Goal: Task Accomplishment & Management: Complete application form

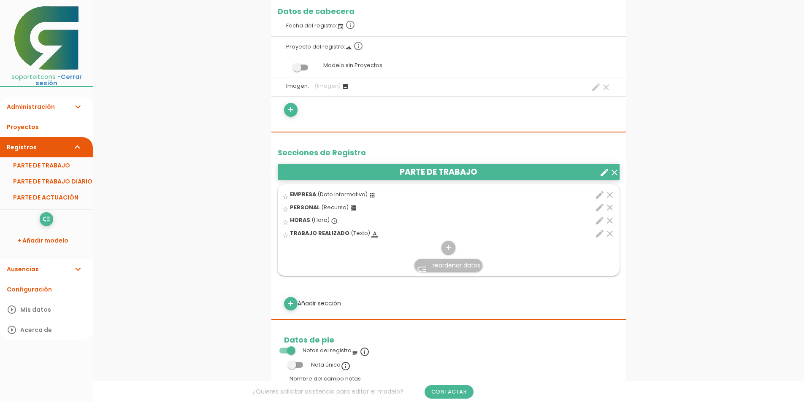
scroll to position [169, 0]
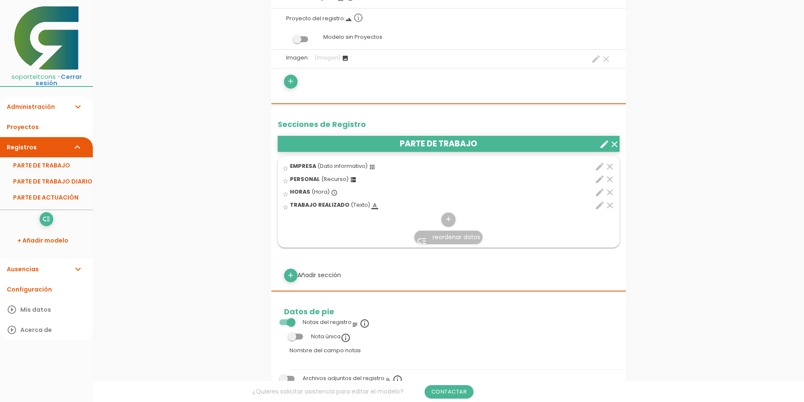
click at [599, 167] on icon "edit" at bounding box center [600, 167] width 10 height 10
select select "524"
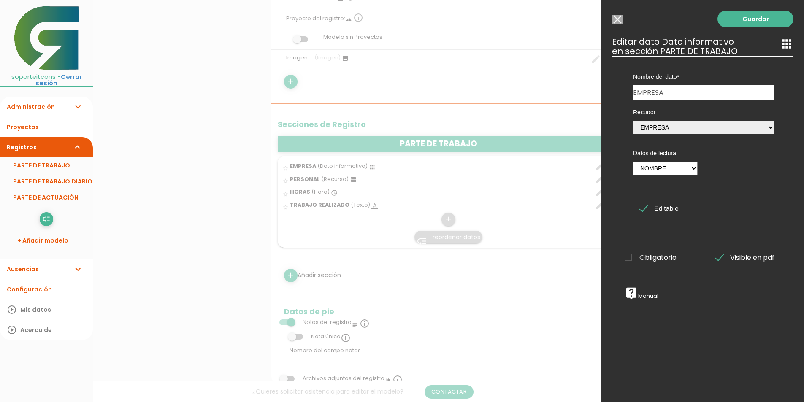
click at [615, 21] on input "Seleccionar todos los usuarios" at bounding box center [617, 19] width 11 height 9
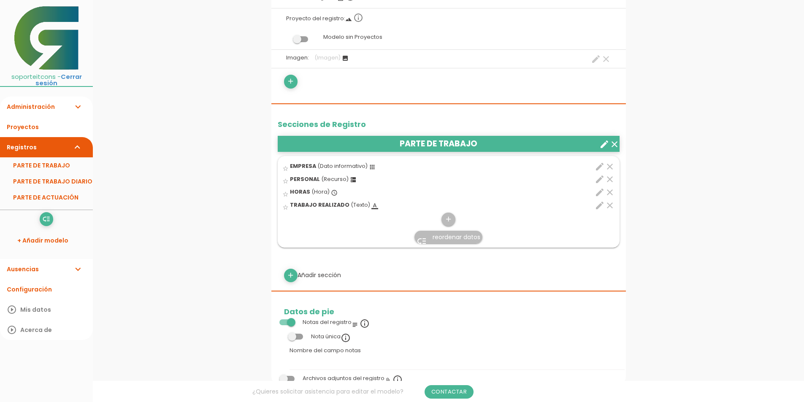
click at [61, 98] on link "Administración expand_more" at bounding box center [46, 107] width 93 height 20
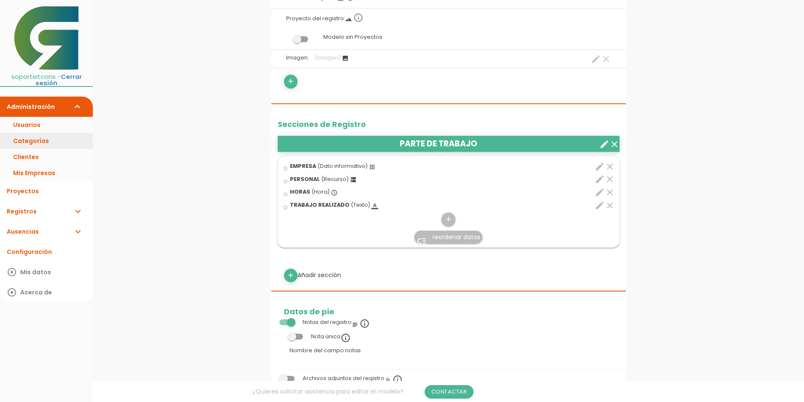
click at [43, 133] on link "Categorías" at bounding box center [46, 141] width 93 height 16
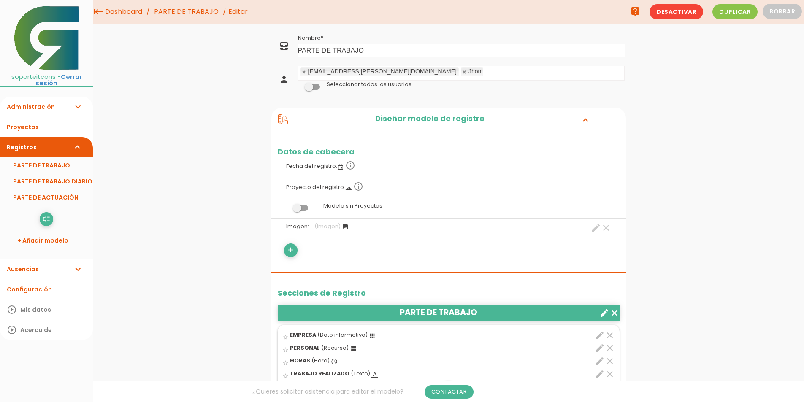
click at [60, 97] on link "Administración expand_more" at bounding box center [46, 107] width 93 height 20
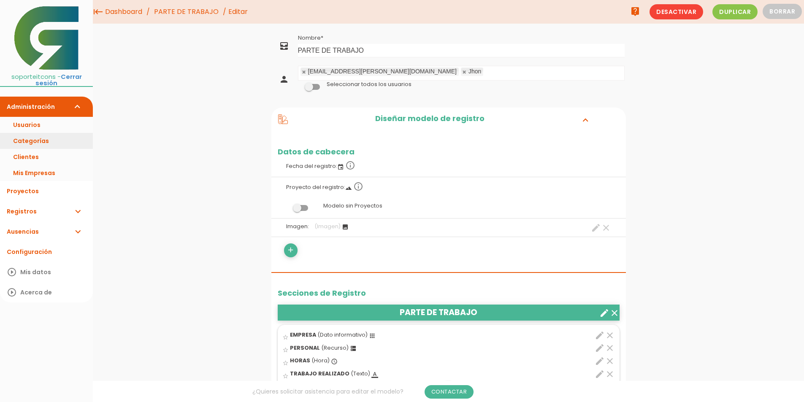
click at [40, 133] on link "Categorías" at bounding box center [46, 141] width 93 height 16
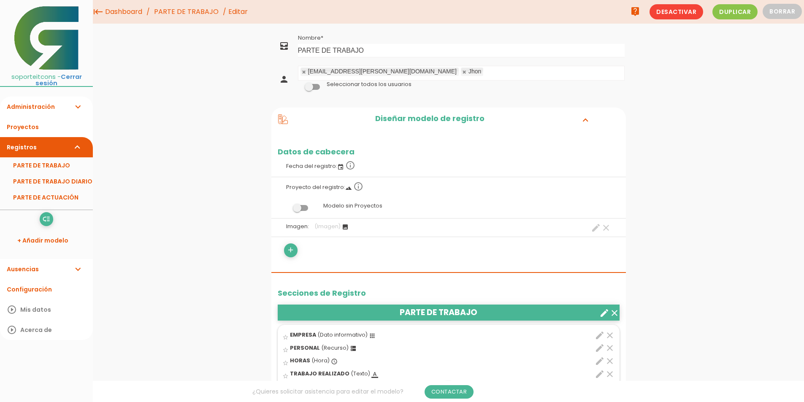
click at [195, 11] on link "PARTE DE TRABAJO" at bounding box center [186, 12] width 69 height 24
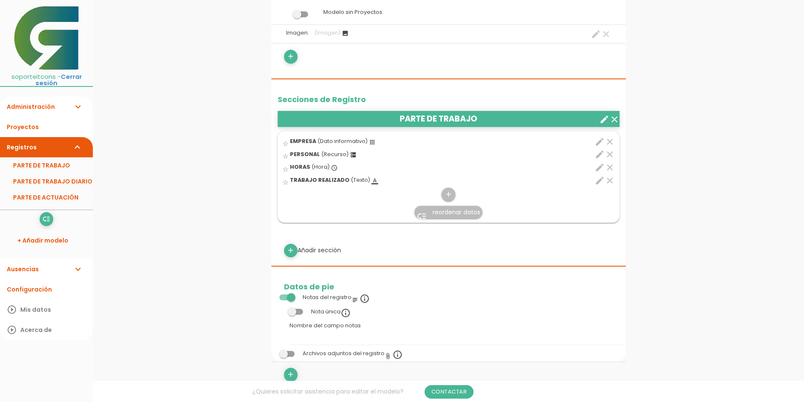
scroll to position [211, 0]
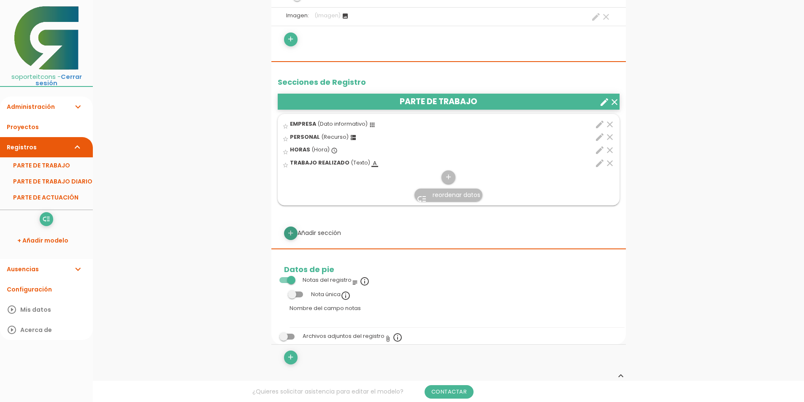
click at [290, 236] on icon "add" at bounding box center [291, 234] width 8 height 14
select select
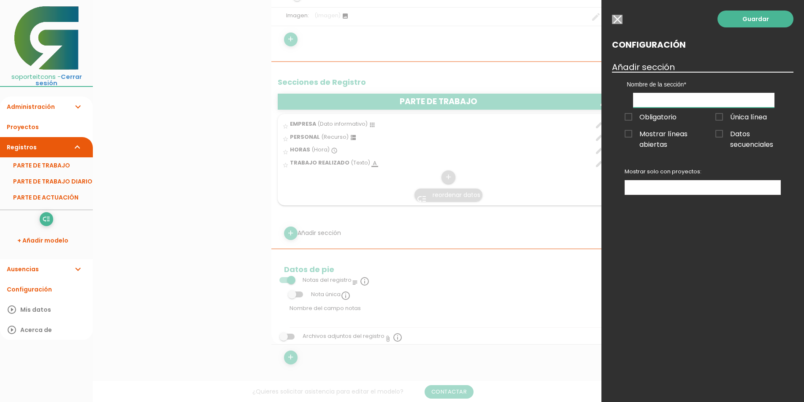
click at [643, 98] on input "text" at bounding box center [703, 100] width 141 height 15
type input "TODAS LAS EMPRESAS EN UNO"
click at [642, 188] on ul at bounding box center [702, 188] width 155 height 14
click at [760, 20] on link "Guardar" at bounding box center [756, 19] width 76 height 17
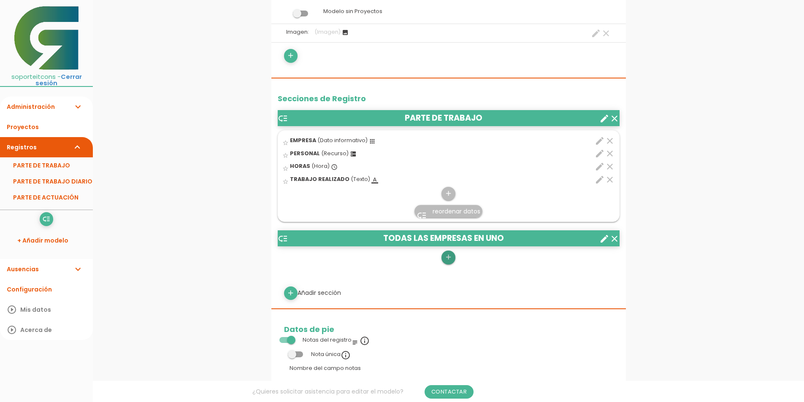
click at [450, 257] on icon "add" at bounding box center [448, 258] width 8 height 14
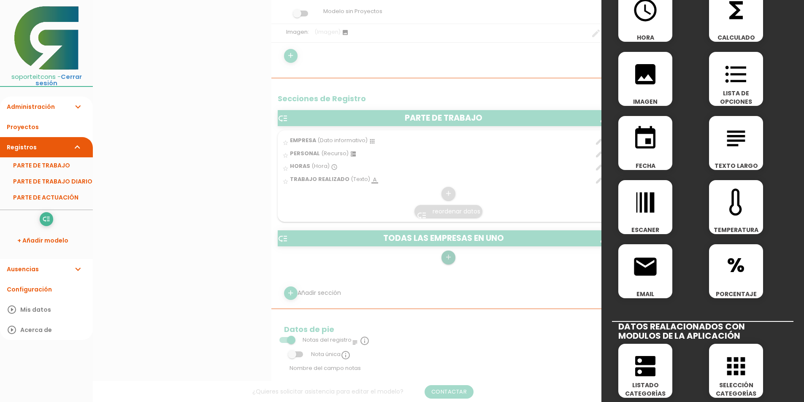
scroll to position [211, 0]
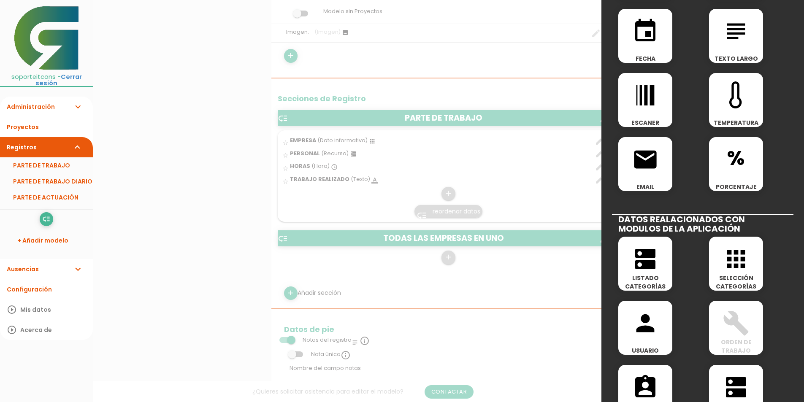
click at [732, 259] on icon "apps" at bounding box center [736, 259] width 27 height 27
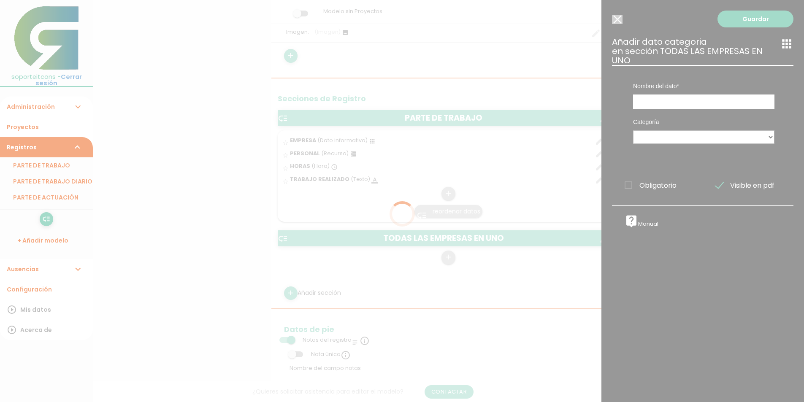
scroll to position [0, 0]
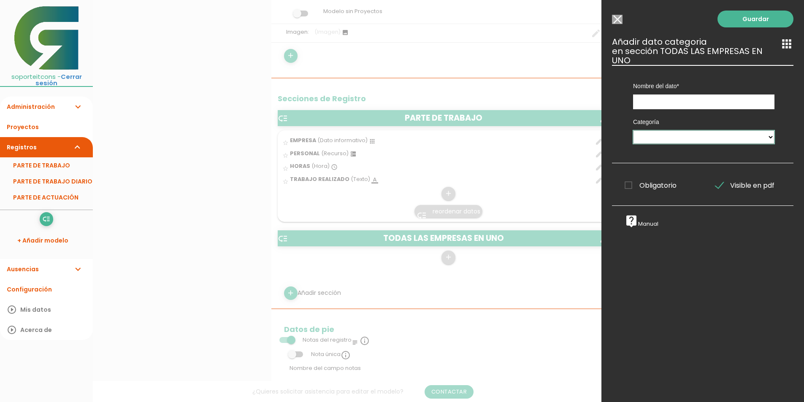
click at [658, 135] on select "MAQUINARIA Tareas PERSONAL EMPRESA EMPRESAS OPCION 2 CUERVA ALPEMA" at bounding box center [703, 137] width 141 height 14
select select "525"
click at [633, 130] on select "MAQUINARIA Tareas PERSONAL EMPRESA EMPRESAS OPCION 2 CUERVA ALPEMA" at bounding box center [703, 137] width 141 height 14
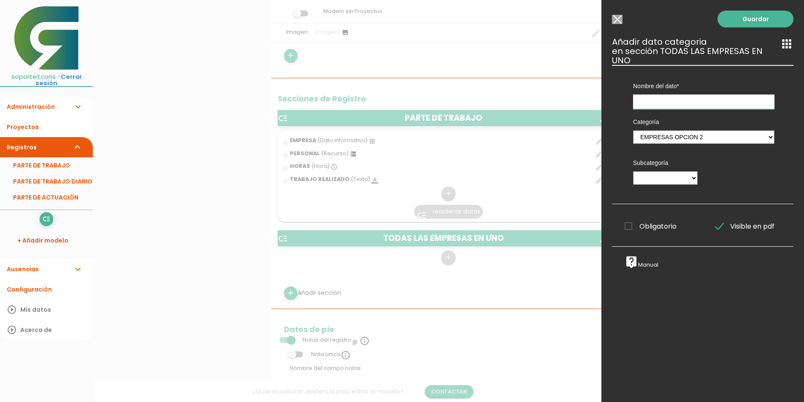
click at [649, 98] on input "text" at bounding box center [703, 102] width 141 height 15
type input "EMPRESA"
click at [662, 225] on span "Obligatorio" at bounding box center [651, 226] width 52 height 11
click at [0, 0] on input "Obligatorio" at bounding box center [0, 0] width 0 height 0
click at [740, 19] on link "Guardar" at bounding box center [756, 19] width 76 height 17
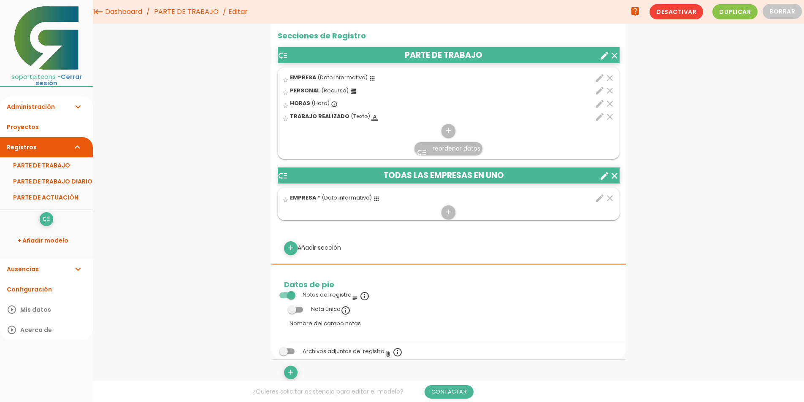
scroll to position [276, 0]
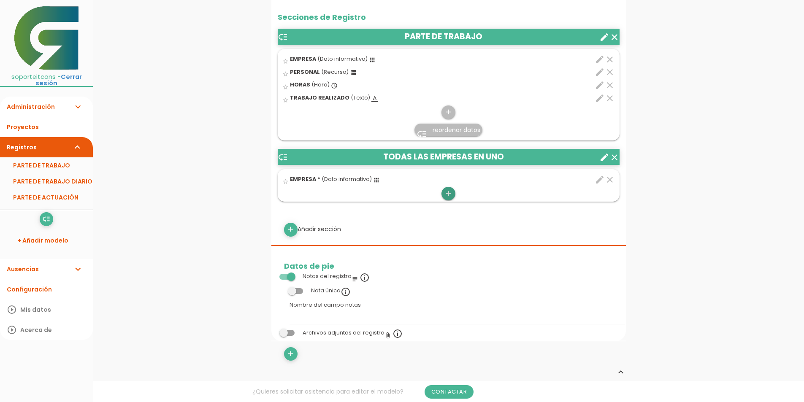
click at [447, 191] on icon "add" at bounding box center [448, 194] width 8 height 14
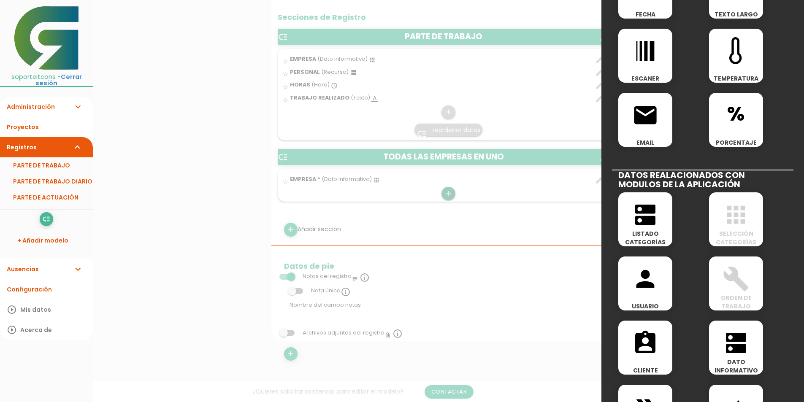
scroll to position [295, 0]
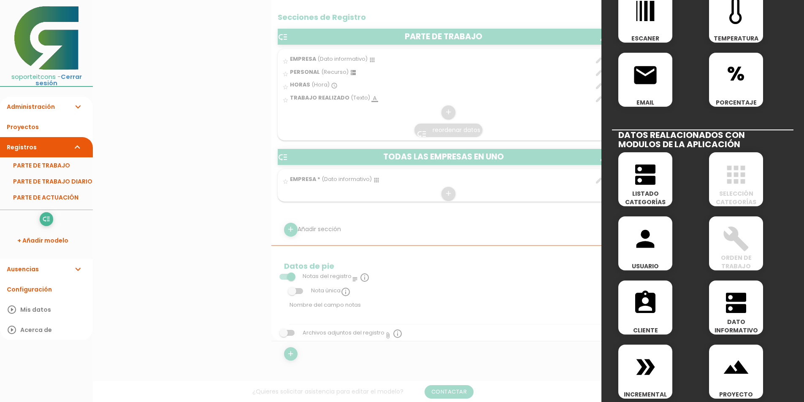
click at [451, 198] on div at bounding box center [402, 151] width 804 height 503
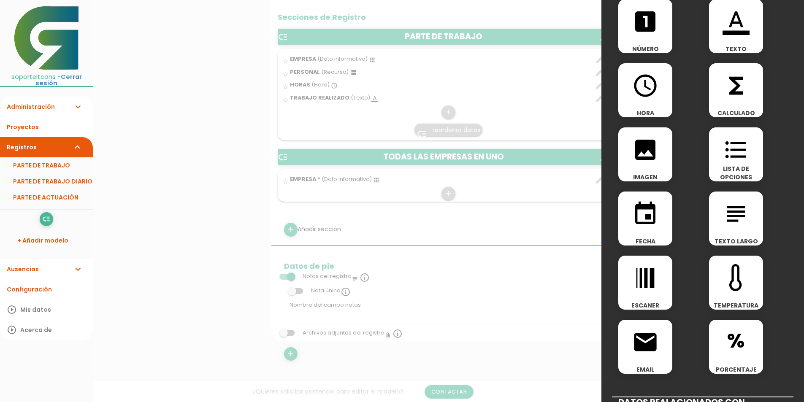
scroll to position [0, 0]
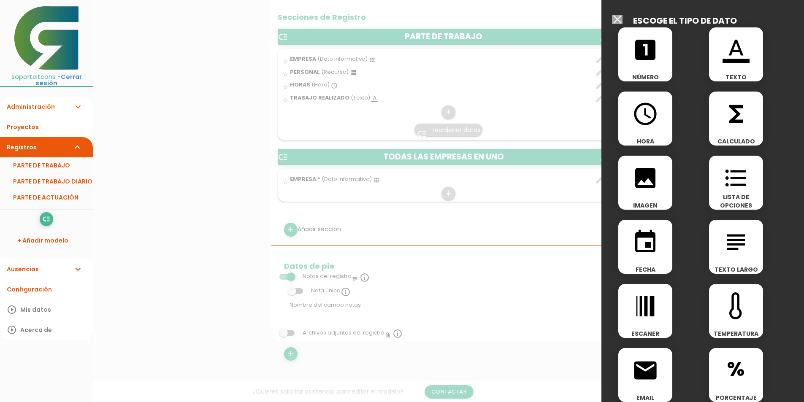
click at [487, 317] on div at bounding box center [402, 151] width 804 height 503
click at [614, 21] on input "Seleccionar todos los usuarios" at bounding box center [617, 19] width 11 height 9
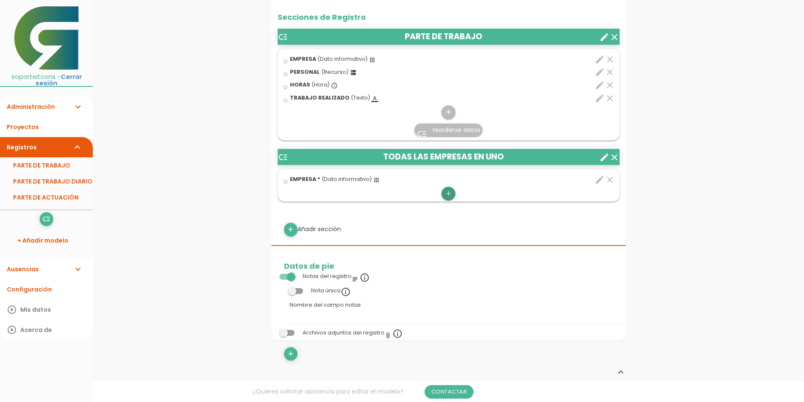
click at [450, 193] on icon "add" at bounding box center [448, 194] width 8 height 14
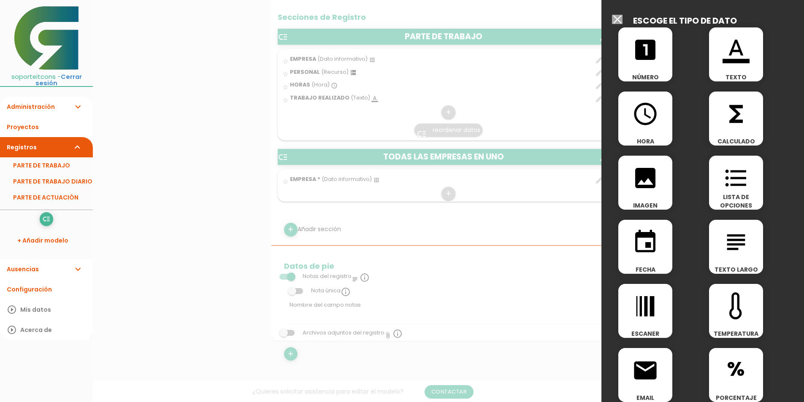
click at [646, 52] on icon "looks_one" at bounding box center [645, 49] width 27 height 27
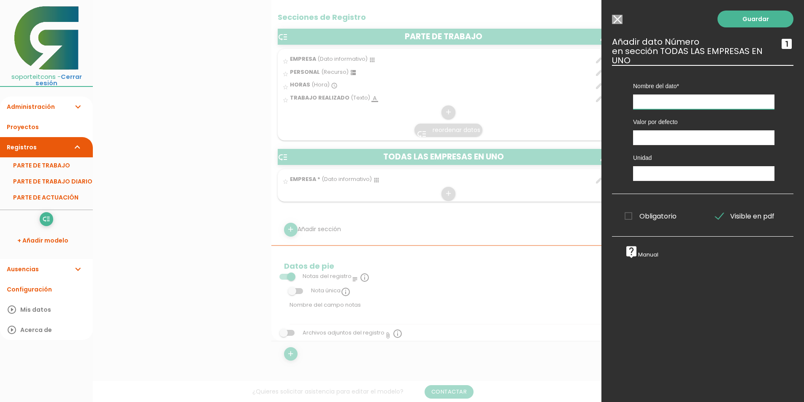
click at [650, 99] on input "text" at bounding box center [703, 102] width 141 height 15
type input "HORAS TRABAJADAS"
click at [646, 217] on span "Obligatorio" at bounding box center [651, 216] width 52 height 11
click at [0, 0] on input "Obligatorio" at bounding box center [0, 0] width 0 height 0
click at [646, 217] on span "Obligatorio" at bounding box center [651, 216] width 52 height 11
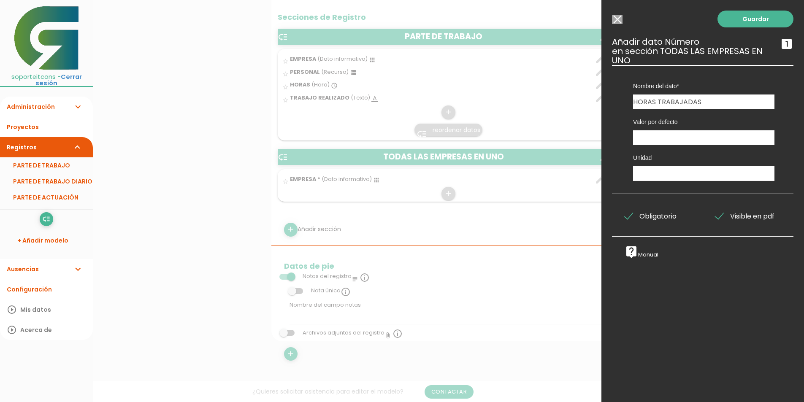
click at [0, 0] on input "Obligatorio" at bounding box center [0, 0] width 0 height 0
click at [646, 217] on span "Obligatorio" at bounding box center [651, 216] width 52 height 11
click at [0, 0] on input "Obligatorio" at bounding box center [0, 0] width 0 height 0
click at [732, 17] on link "Guardar" at bounding box center [756, 19] width 76 height 17
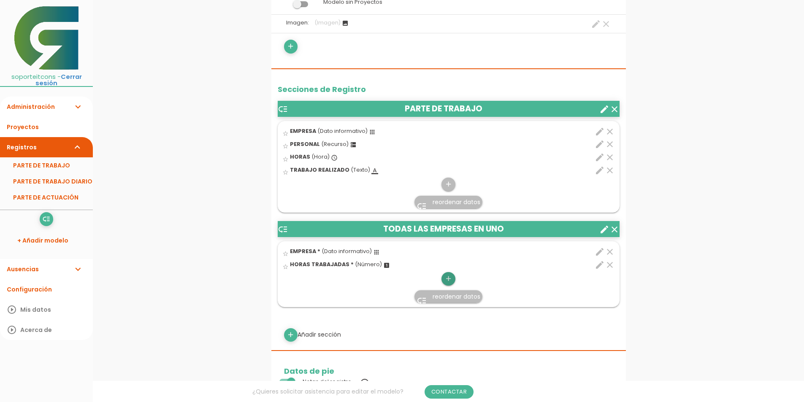
click at [452, 283] on icon "add" at bounding box center [448, 279] width 8 height 14
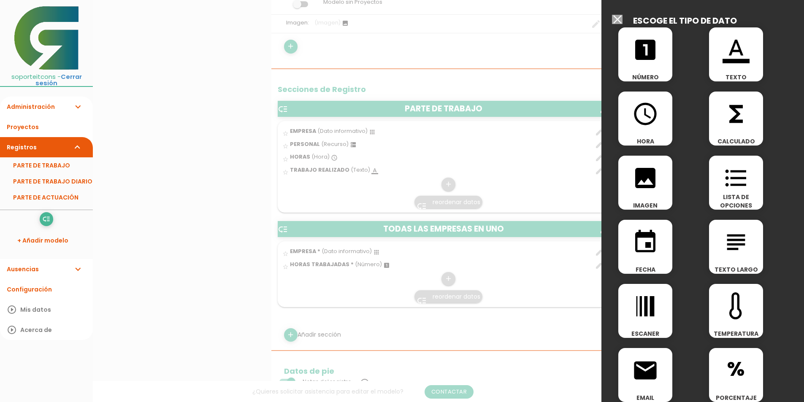
click at [729, 60] on icon "format_color_text" at bounding box center [736, 49] width 27 height 27
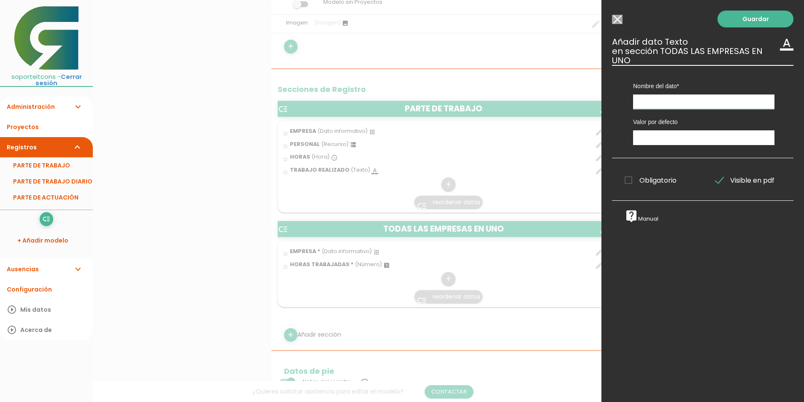
click at [659, 103] on input "text" at bounding box center [703, 102] width 141 height 15
type input "TRABAJO REALIZADO"
click at [747, 22] on link "Guardar" at bounding box center [756, 19] width 76 height 17
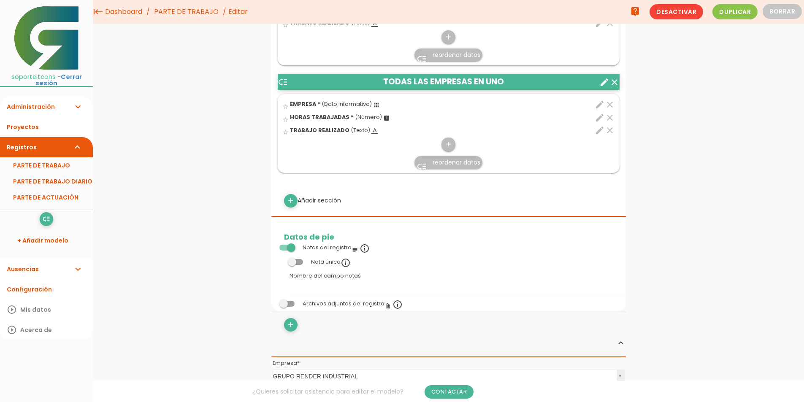
scroll to position [280, 0]
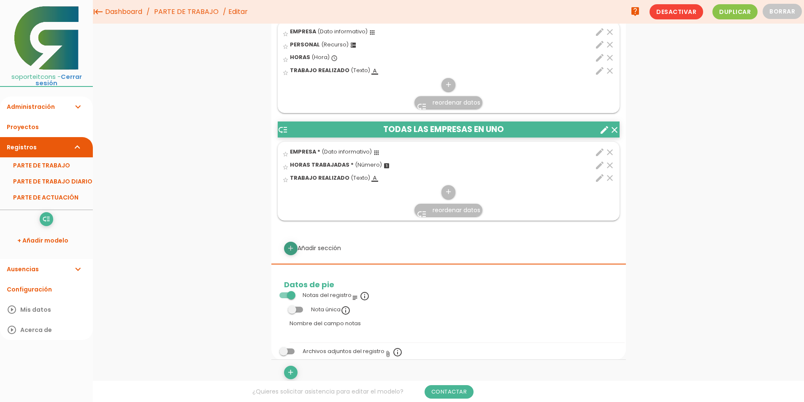
click at [290, 247] on icon "add" at bounding box center [291, 249] width 8 height 14
select select
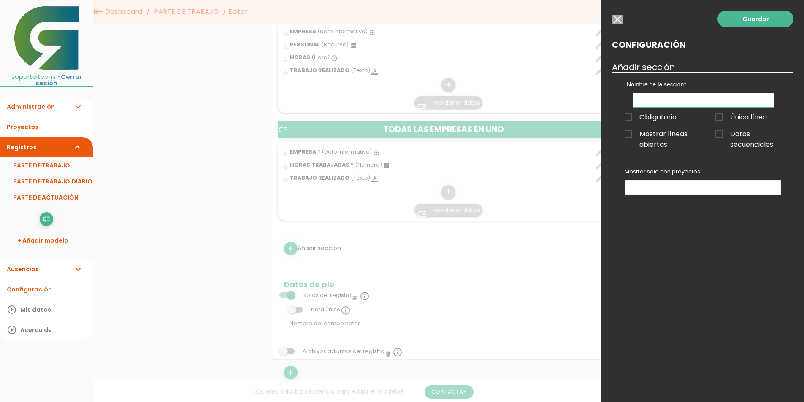
click at [694, 98] on input "text" at bounding box center [703, 100] width 141 height 15
click at [41, 106] on li "Administración expand_more Usuarios Categorías Clientes Mis Empresas" at bounding box center [46, 107] width 93 height 20
click at [645, 102] on input "AL" at bounding box center [703, 100] width 141 height 15
click at [649, 100] on input "AL" at bounding box center [703, 100] width 141 height 15
type input "ALPEMA"
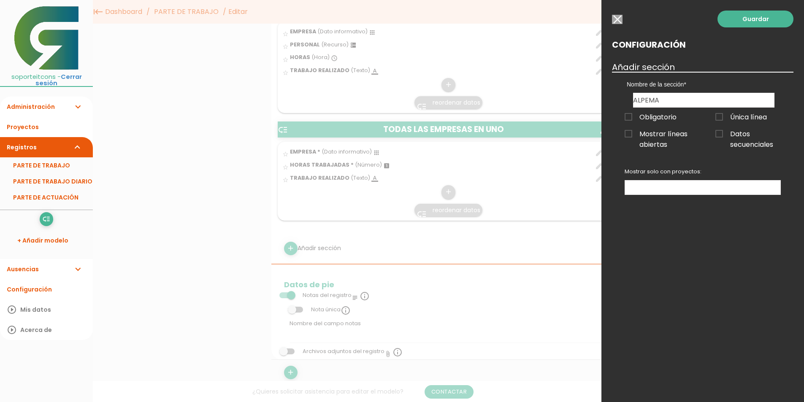
click at [648, 191] on ul at bounding box center [702, 188] width 155 height 14
click at [756, 19] on link "Guardar" at bounding box center [756, 19] width 76 height 17
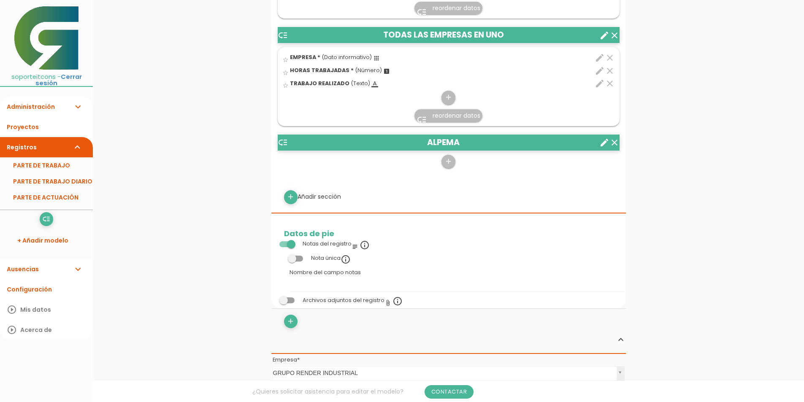
scroll to position [455, 0]
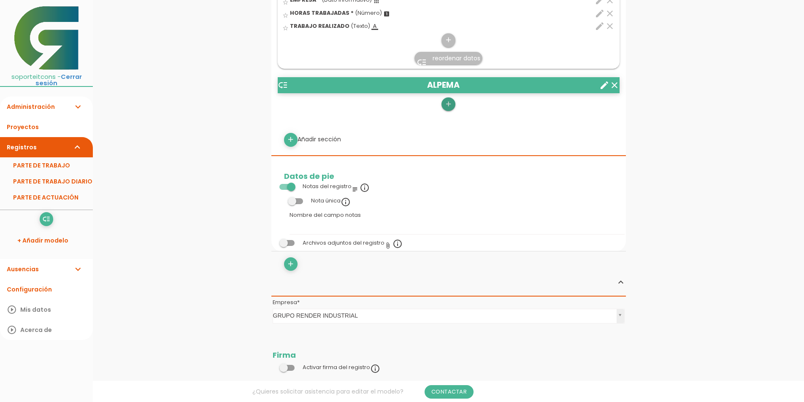
click at [450, 107] on icon "add" at bounding box center [448, 105] width 8 height 14
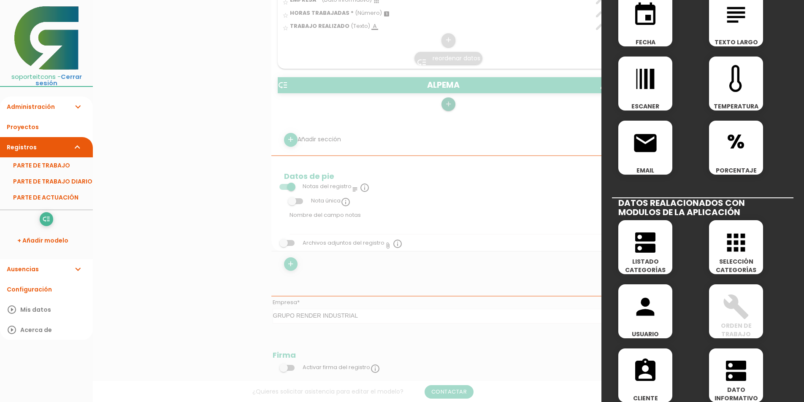
scroll to position [253, 0]
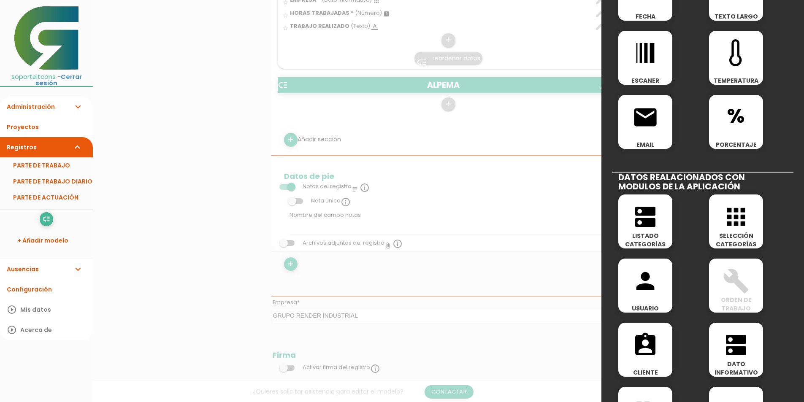
click at [653, 218] on icon "dns" at bounding box center [645, 216] width 27 height 27
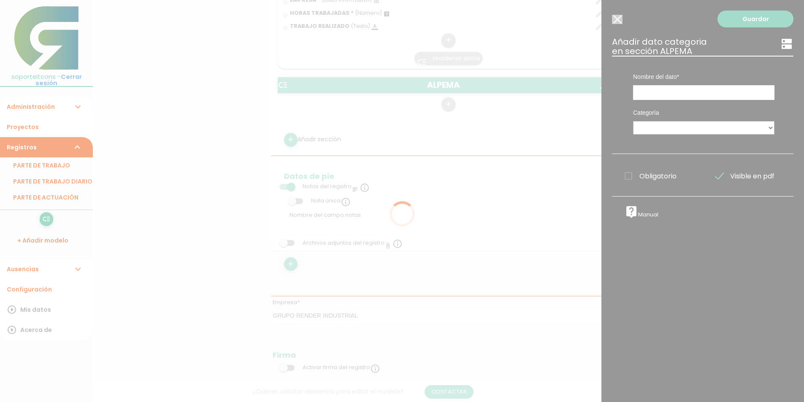
scroll to position [0, 0]
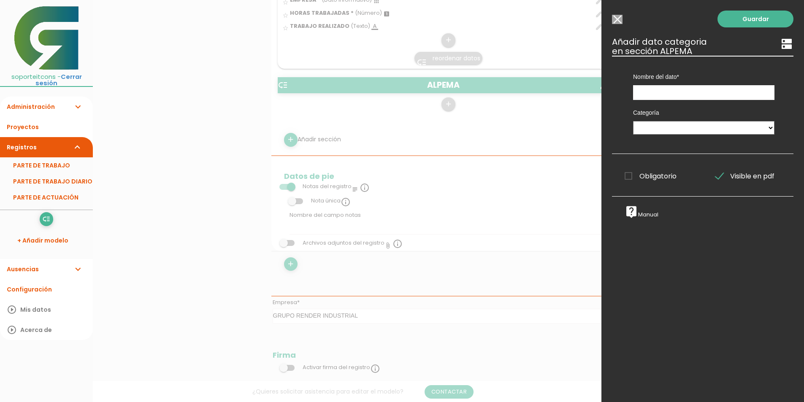
click at [615, 19] on input "Seleccionar todos los usuarios" at bounding box center [617, 19] width 11 height 9
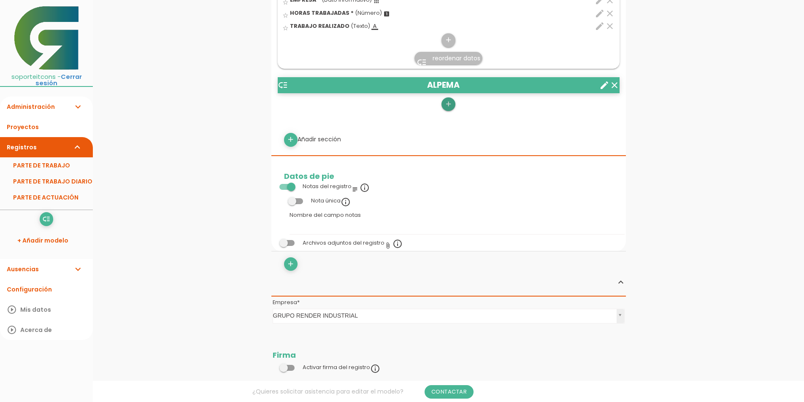
click at [444, 104] on link "add" at bounding box center [449, 105] width 14 height 14
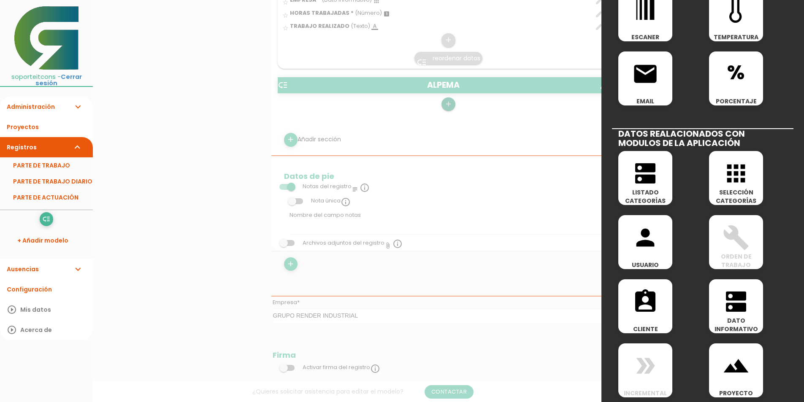
scroll to position [338, 0]
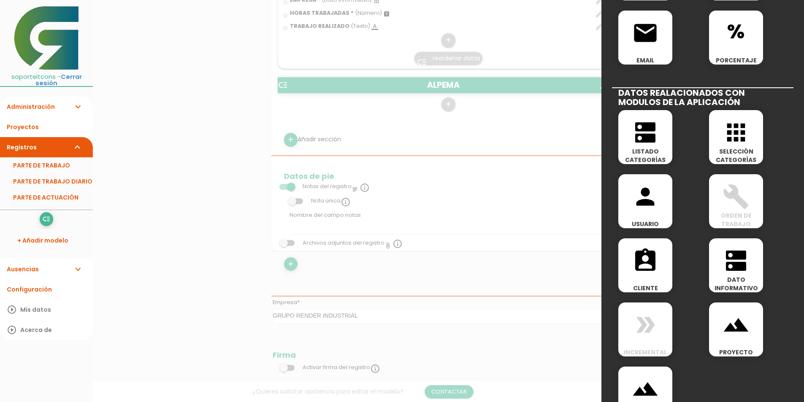
click at [734, 146] on div "apps SELECCIÓN CATEGORÍAS" at bounding box center [736, 137] width 54 height 54
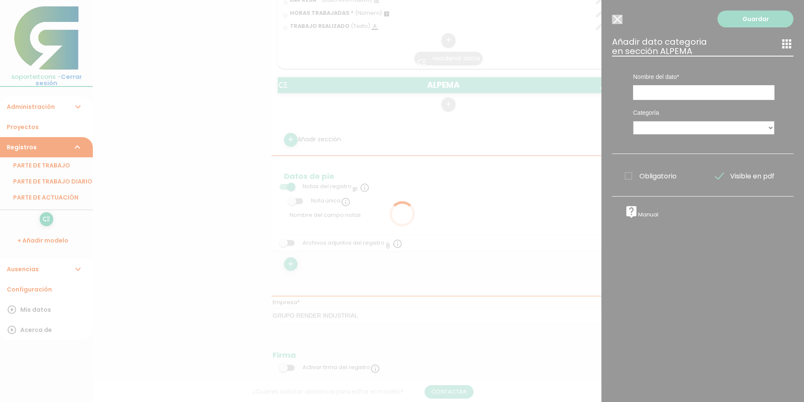
scroll to position [0, 0]
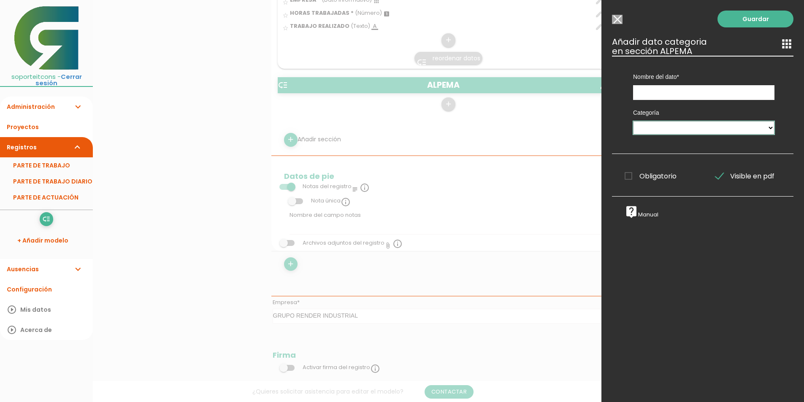
click at [663, 128] on select "MAQUINARIA Tareas PERSONAL EMPRESA EMPRESAS OPCION 2 CUERVA ALPEMA" at bounding box center [703, 128] width 141 height 14
select select "527"
click at [633, 121] on select "MAQUINARIA Tareas PERSONAL EMPRESA EMPRESAS OPCION 2 CUERVA ALPEMA" at bounding box center [703, 128] width 141 height 14
click at [658, 98] on input "text" at bounding box center [703, 92] width 141 height 15
type input "TRABAJADOR"
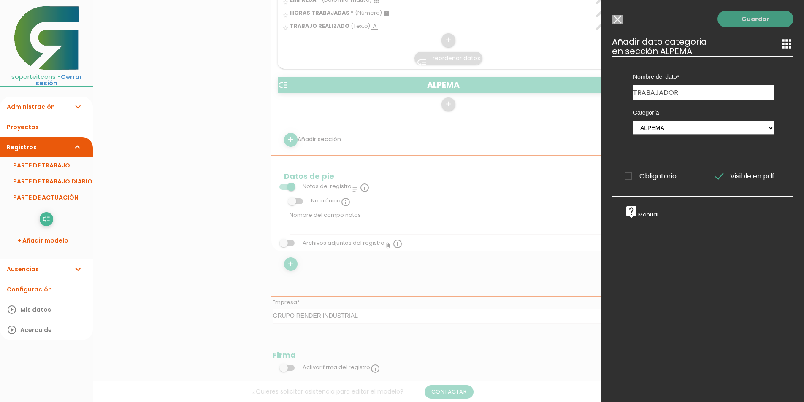
click at [749, 24] on link "Guardar" at bounding box center [756, 19] width 76 height 17
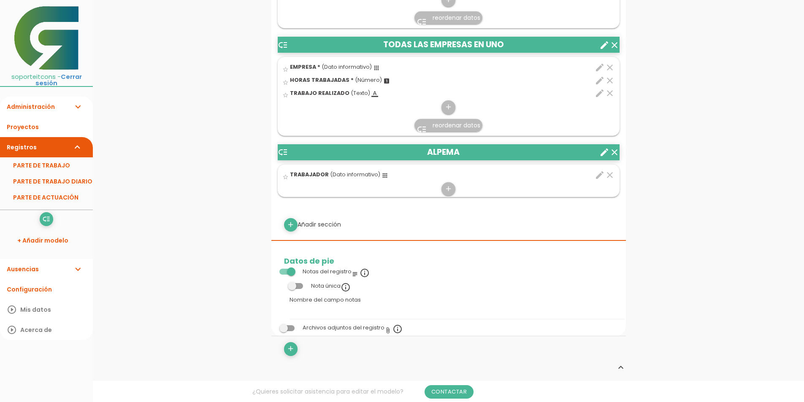
scroll to position [389, 0]
click at [443, 189] on link "add" at bounding box center [449, 189] width 14 height 14
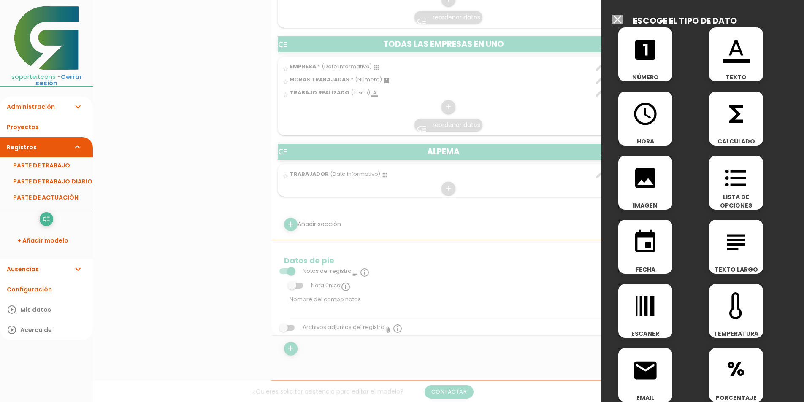
click at [664, 54] on span "looks_one" at bounding box center [645, 45] width 54 height 36
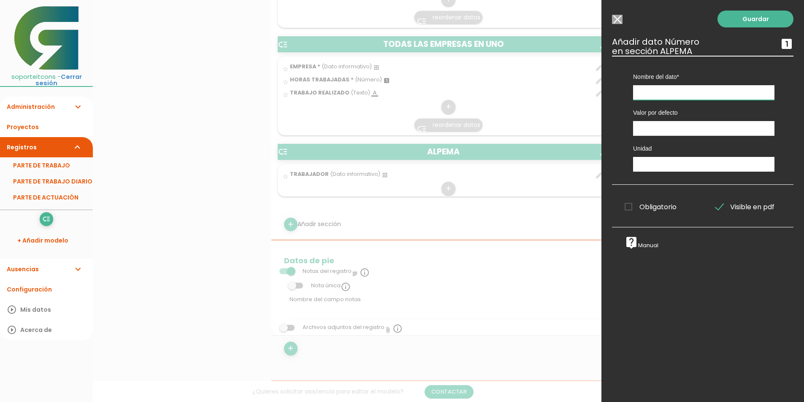
click at [656, 91] on input "text" at bounding box center [703, 92] width 141 height 15
type input "HORAS TRABAJADAS"
click at [643, 205] on span "Obligatorio" at bounding box center [651, 207] width 52 height 11
click at [0, 0] on input "Obligatorio" at bounding box center [0, 0] width 0 height 0
click at [750, 22] on link "Guardar" at bounding box center [756, 19] width 76 height 17
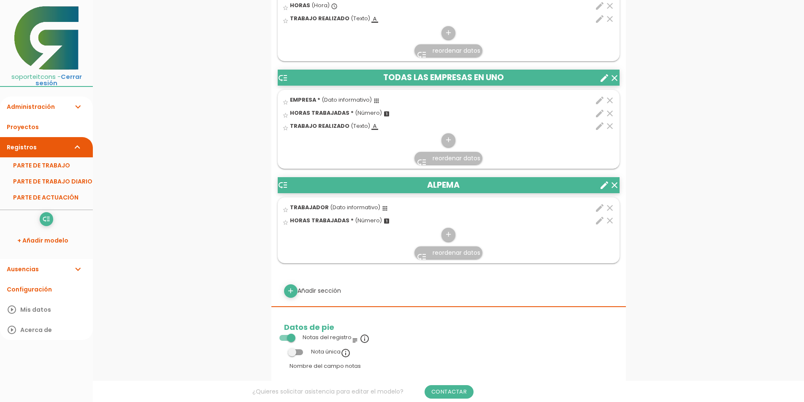
scroll to position [401, 0]
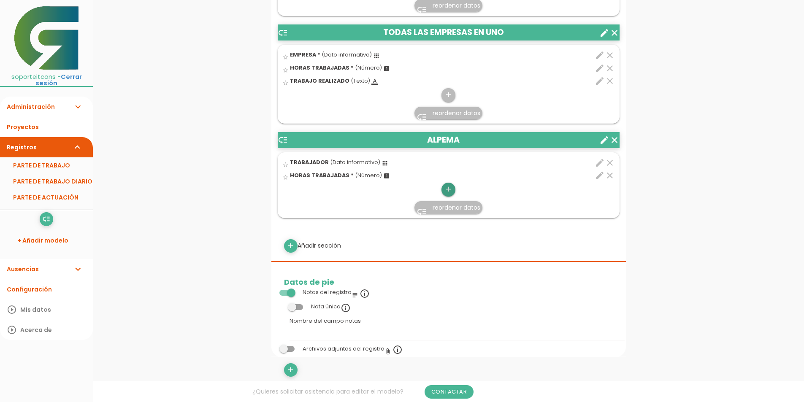
click at [446, 191] on icon "add" at bounding box center [448, 190] width 8 height 14
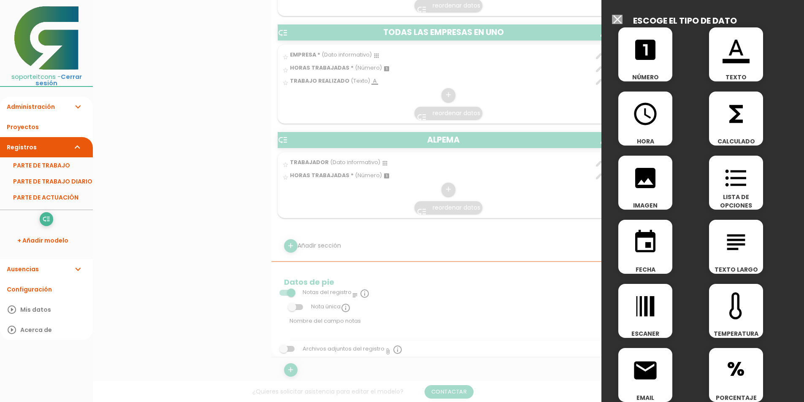
drag, startPoint x: 722, startPoint y: 52, endPoint x: 716, endPoint y: 58, distance: 8.1
click at [723, 52] on icon "format_color_text" at bounding box center [736, 49] width 27 height 27
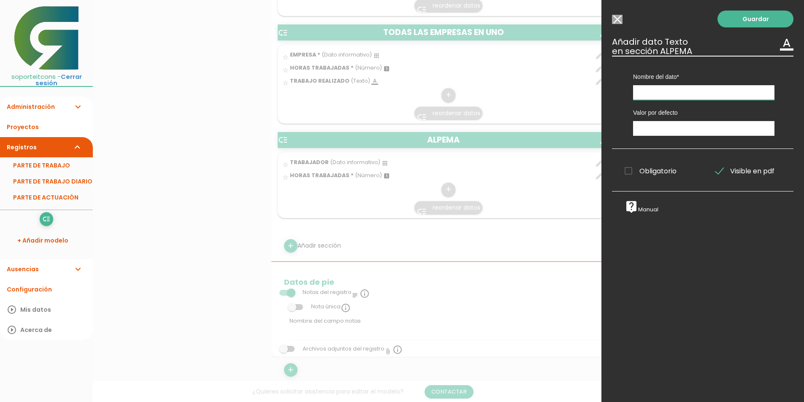
click at [683, 89] on input "text" at bounding box center [703, 92] width 141 height 15
type input "TRABAJO REALIZADO"
click at [743, 19] on link "Guardar" at bounding box center [756, 19] width 76 height 17
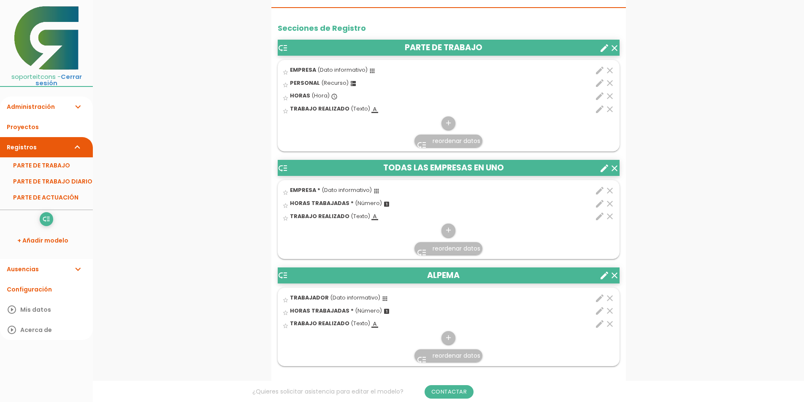
scroll to position [307, 0]
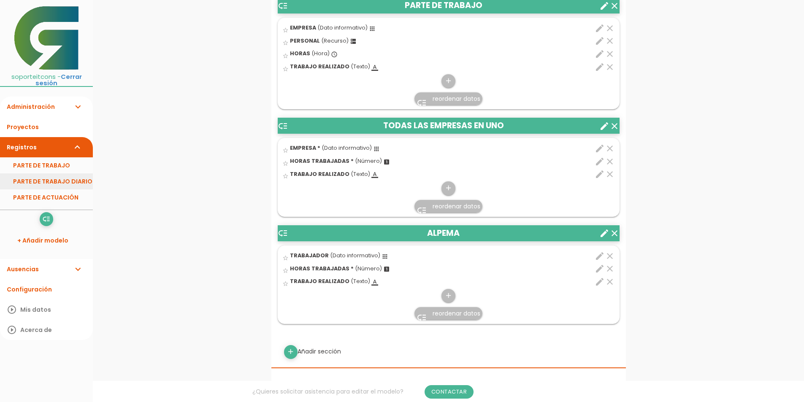
click at [77, 175] on link "PARTE DE TRABAJO DIARIO" at bounding box center [46, 181] width 93 height 16
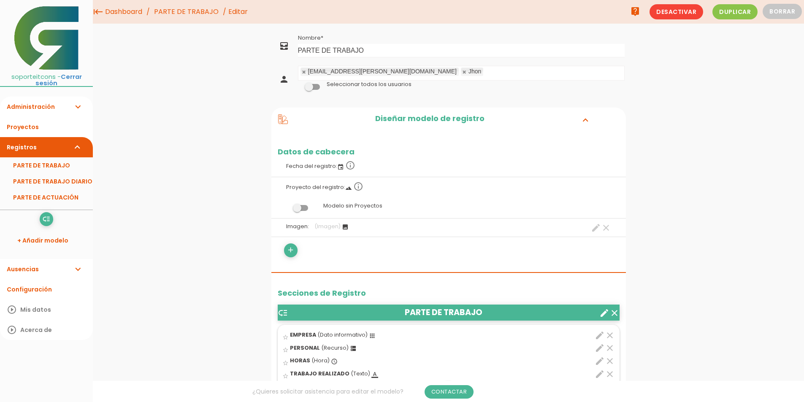
click at [191, 13] on link "PARTE DE TRABAJO" at bounding box center [186, 12] width 69 height 24
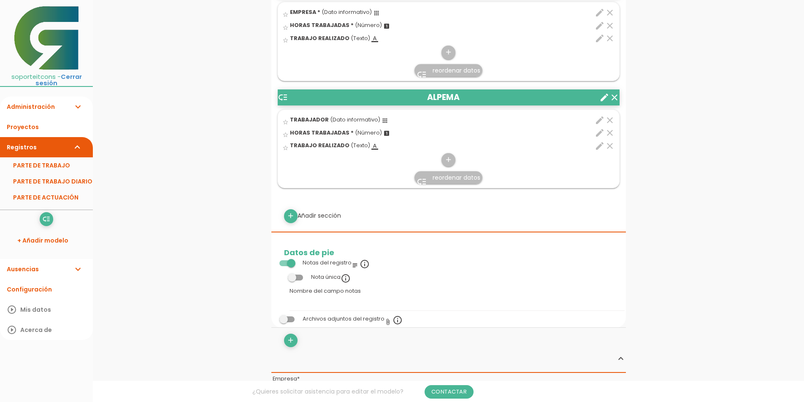
scroll to position [549, 0]
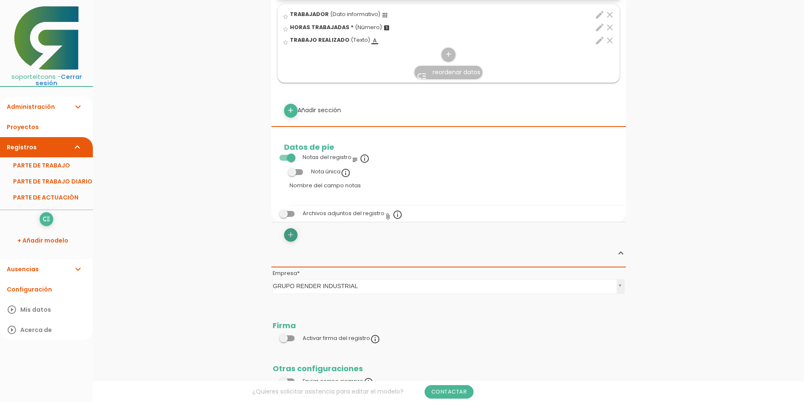
click at [291, 232] on icon "add" at bounding box center [291, 235] width 8 height 14
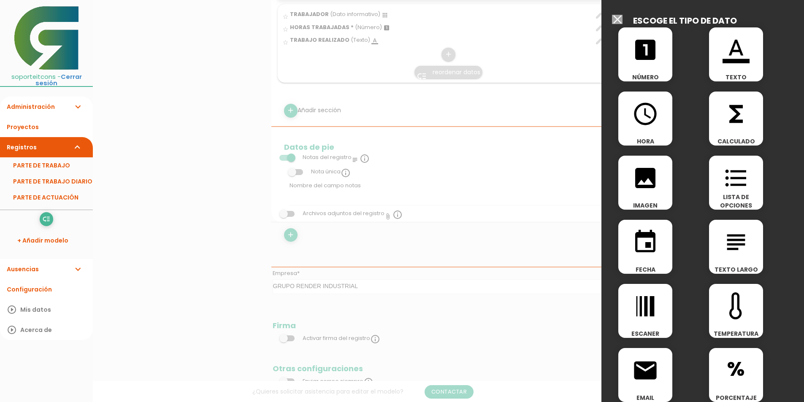
click at [717, 116] on span "functions" at bounding box center [736, 110] width 54 height 36
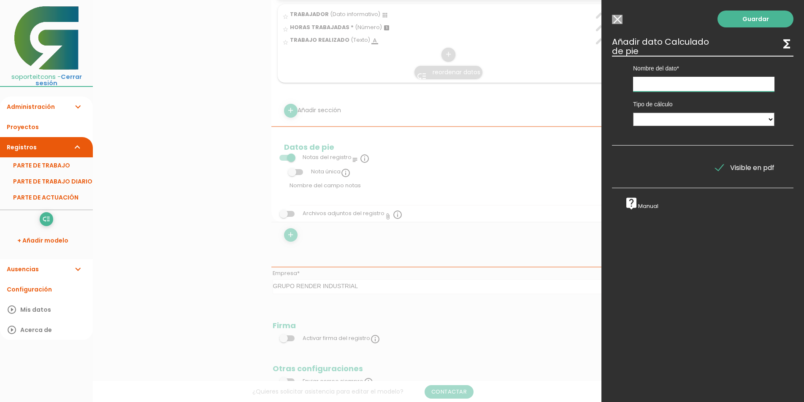
click at [667, 84] on input "text" at bounding box center [703, 84] width 141 height 15
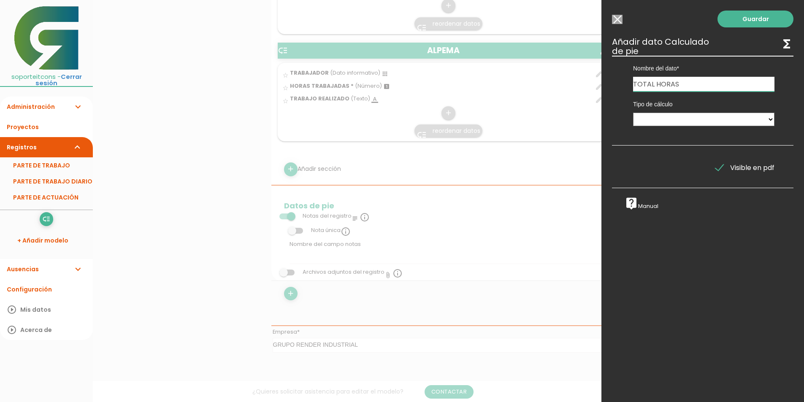
scroll to position [380, 0]
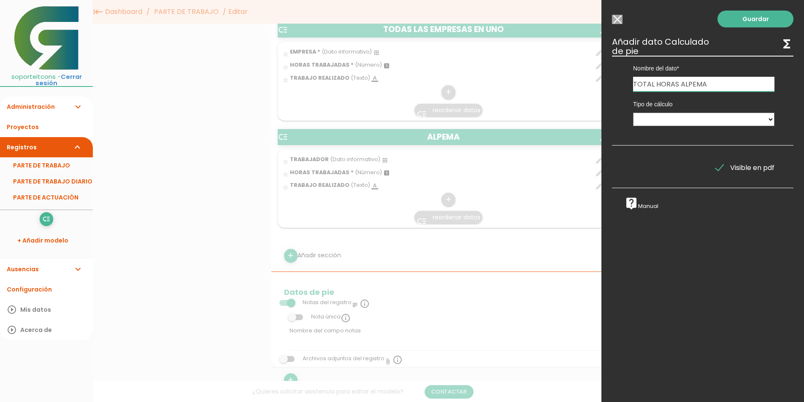
type input "TOTAL HORAS ALPEMA"
click at [663, 125] on select "Suma de totales Calculado entre datos" at bounding box center [703, 120] width 141 height 14
select select "0"
click at [633, 113] on select "Suma de totales Calculado entre datos" at bounding box center [703, 120] width 141 height 14
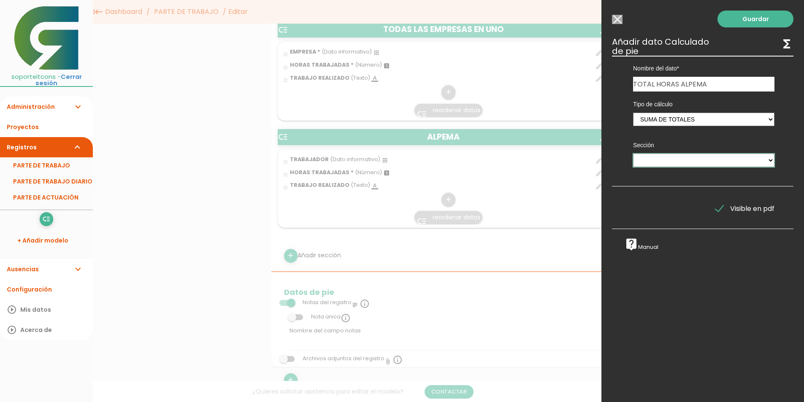
click at [665, 161] on select "PARTE DE TRABAJO TODAS LAS EMPRESAS EN UNO ALPEMA" at bounding box center [703, 161] width 141 height 14
select select "841"
click at [633, 154] on select "PARTE DE TRABAJO TODAS LAS EMPRESAS EN UNO ALPEMA" at bounding box center [703, 161] width 141 height 14
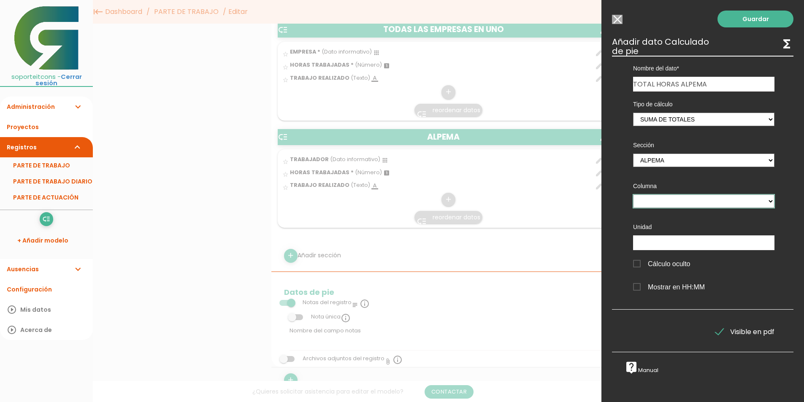
click at [660, 201] on select "TRABAJADOR HORAS TRABAJADAS" at bounding box center [703, 202] width 141 height 14
select select "841_pos2"
click at [633, 195] on select "TRABAJADOR HORAS TRABAJADAS" at bounding box center [703, 202] width 141 height 14
click at [746, 18] on link "Guardar" at bounding box center [756, 19] width 76 height 17
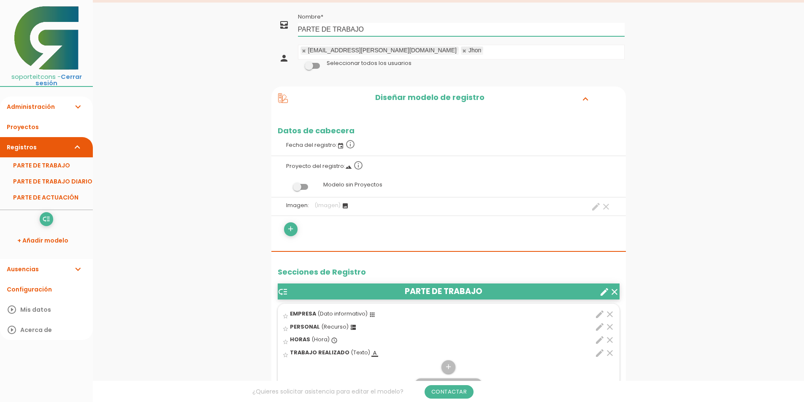
click at [376, 27] on input "PARTE DE TRABAJO" at bounding box center [461, 30] width 327 height 14
type input "PARTE DE TRABAJO OPCIONES"
click at [415, 23] on link "Guardar" at bounding box center [427, 28] width 51 height 15
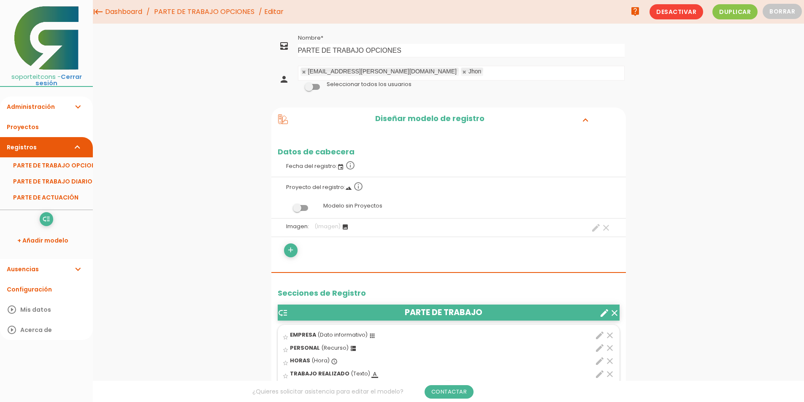
click at [235, 16] on link "PARTE DE TRABAJO OPCIONES" at bounding box center [204, 12] width 105 height 24
click at [211, 16] on link "PARTE DE TRABAJO OPCIONES" at bounding box center [204, 12] width 105 height 24
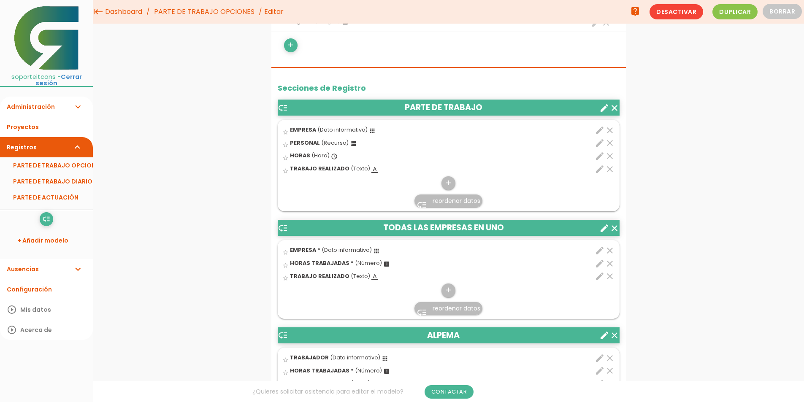
scroll to position [169, 0]
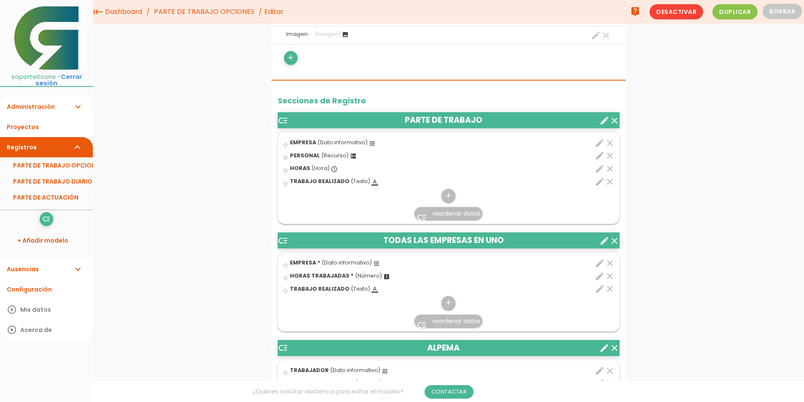
click at [214, 17] on link "PARTE DE TRABAJO OPCIONES" at bounding box center [204, 12] width 105 height 24
